Goal: Information Seeking & Learning: Learn about a topic

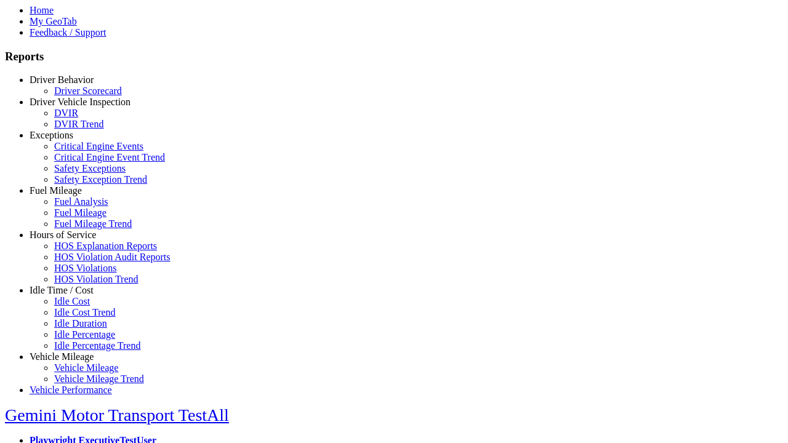
click at [71, 140] on link "Exceptions" at bounding box center [52, 135] width 44 height 10
click at [80, 185] on link "Safety Exception Trend" at bounding box center [100, 179] width 93 height 10
select select "**********"
type input "**********"
